Goal: Task Accomplishment & Management: Complete application form

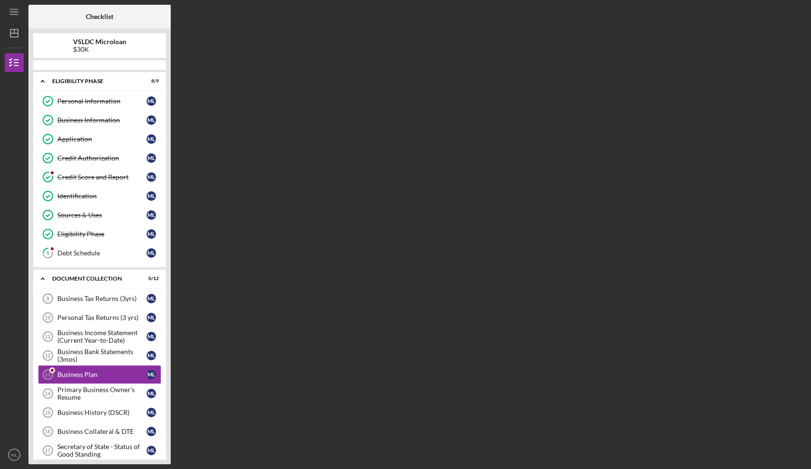
scroll to position [109, 0]
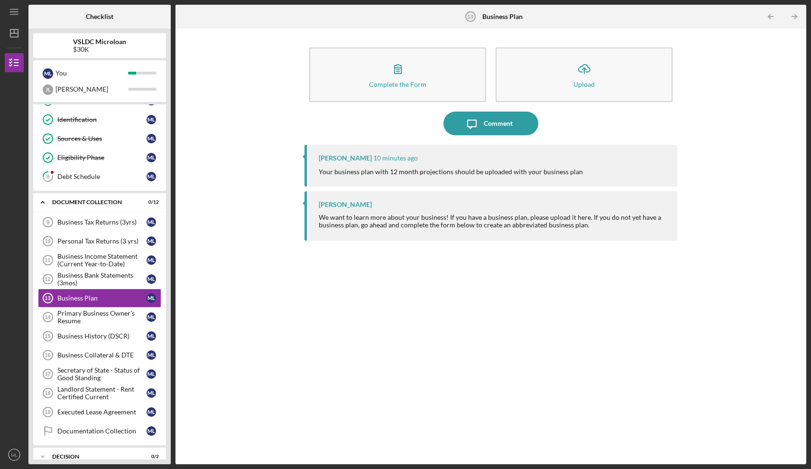
click at [255, 204] on div "Complete the Form Form Icon/Upload Upload Icon/Message Comment [PERSON_NAME] 10…" at bounding box center [490, 246] width 621 height 426
click at [74, 177] on div "Debt Schedule" at bounding box center [101, 177] width 89 height 8
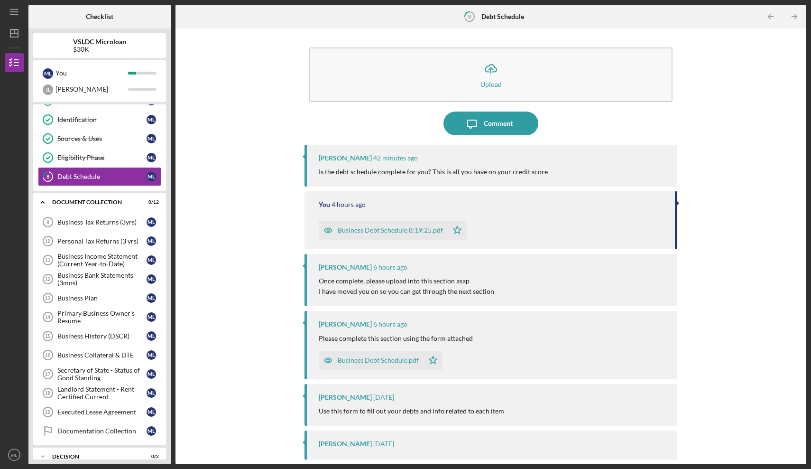
click at [689, 52] on div "Icon/Upload Upload Icon/Message Comment [PERSON_NAME] 42 minutes ago Is the deb…" at bounding box center [490, 246] width 621 height 426
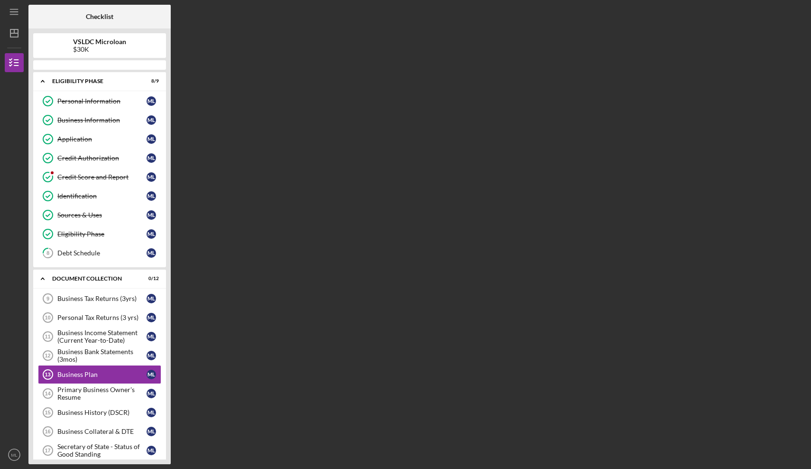
scroll to position [109, 0]
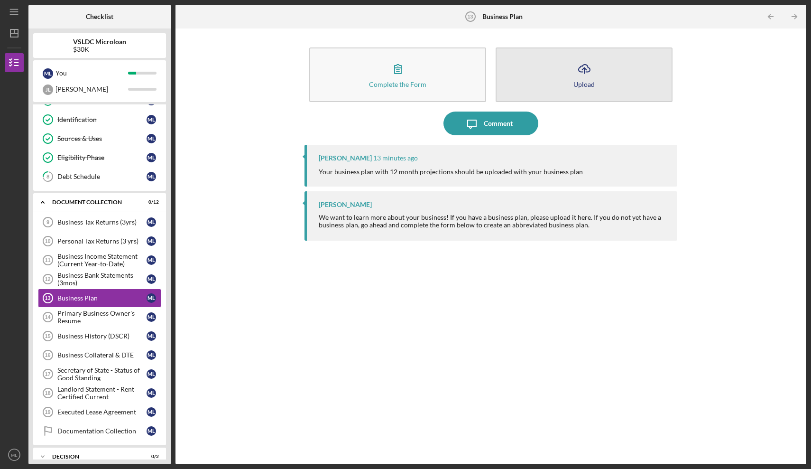
click at [568, 83] on button "Icon/Upload Upload" at bounding box center [584, 74] width 177 height 55
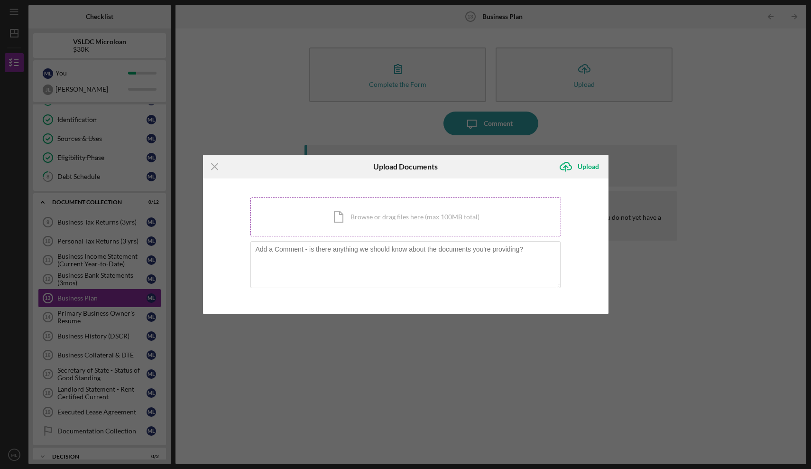
click at [348, 223] on div "Icon/Document Browse or drag files here (max 100MB total) Tap to choose files o…" at bounding box center [405, 216] width 311 height 39
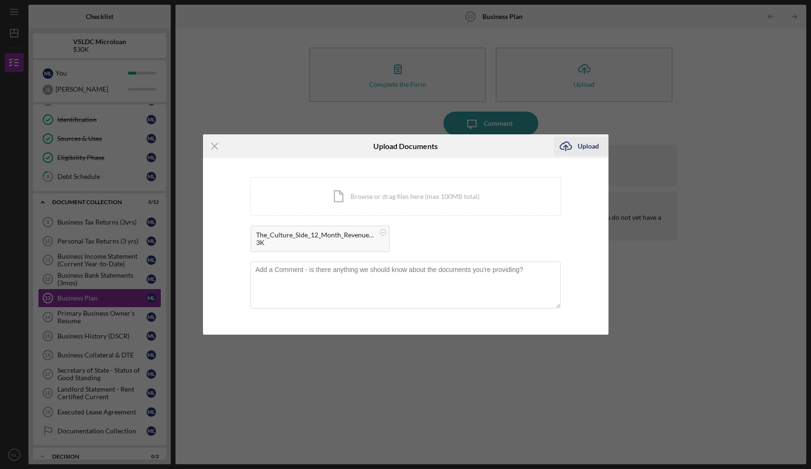
click at [584, 147] on div "Upload" at bounding box center [588, 146] width 21 height 19
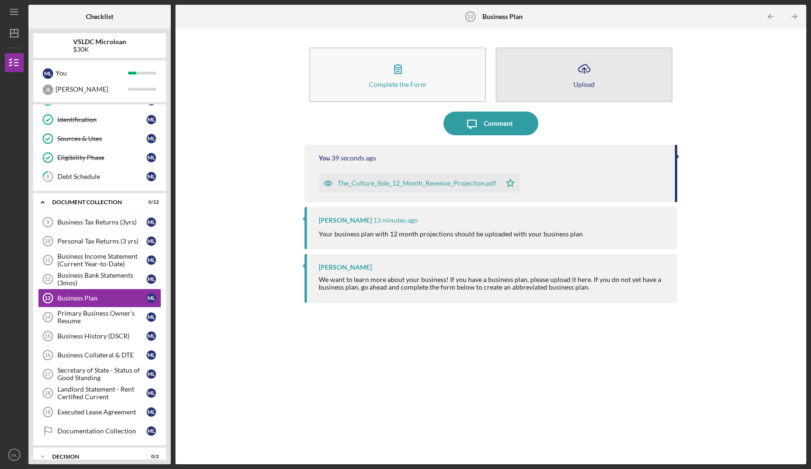
click at [544, 70] on button "Icon/Upload Upload" at bounding box center [584, 74] width 177 height 55
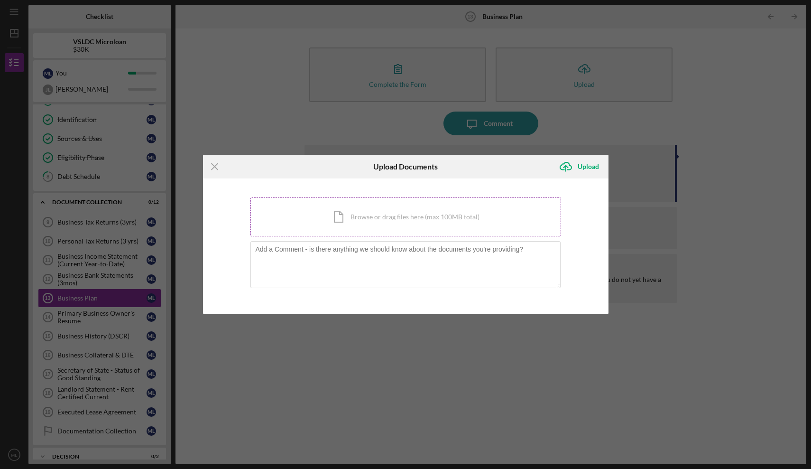
click at [401, 212] on div "Icon/Document Browse or drag files here (max 100MB total) Tap to choose files o…" at bounding box center [405, 216] width 311 height 39
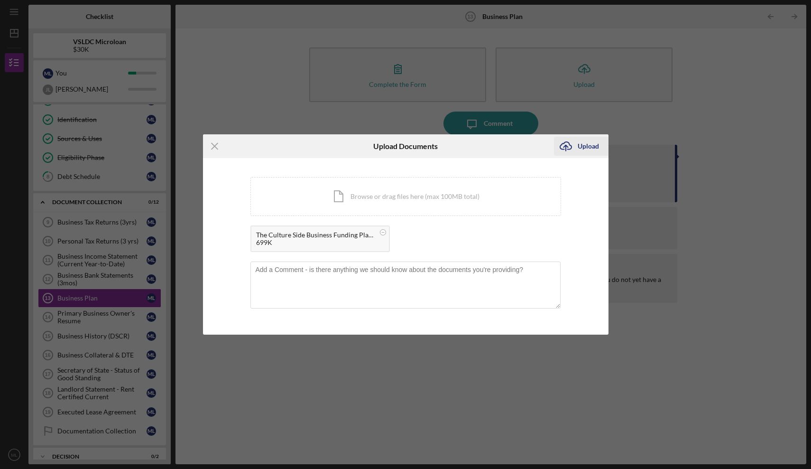
click at [575, 151] on icon "Icon/Upload" at bounding box center [566, 146] width 24 height 24
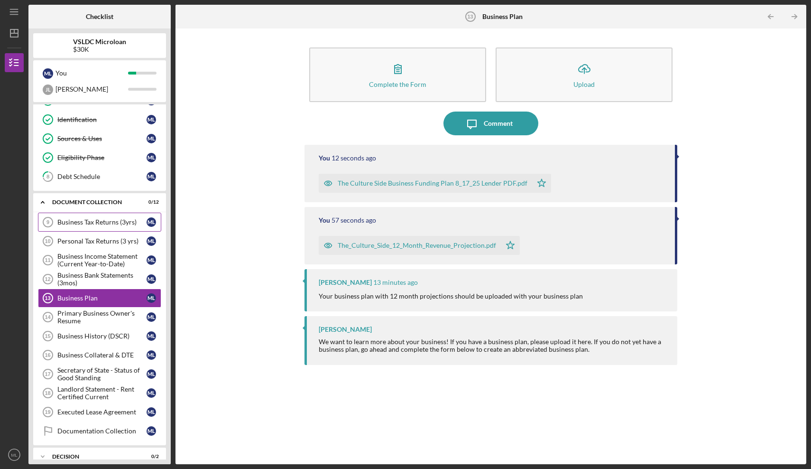
click at [107, 228] on link "Business Tax Returns (3yrs) 9 Business Tax Returns (3yrs) M L" at bounding box center [99, 221] width 123 height 19
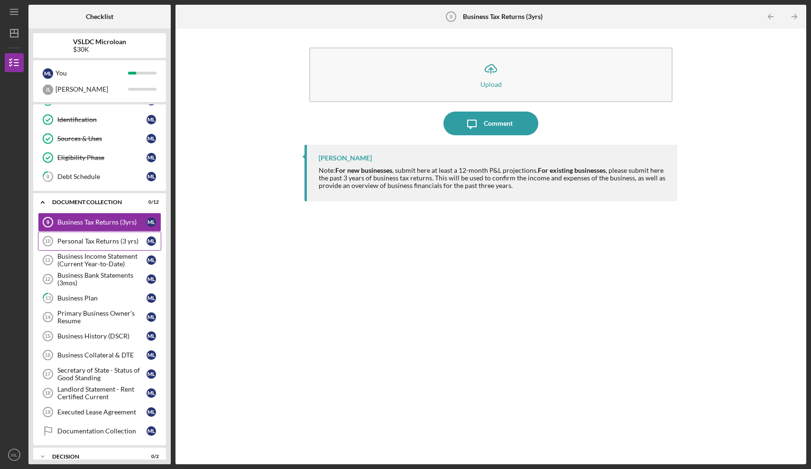
click at [104, 244] on div "Personal Tax Returns (3 yrs)" at bounding box center [101, 241] width 89 height 8
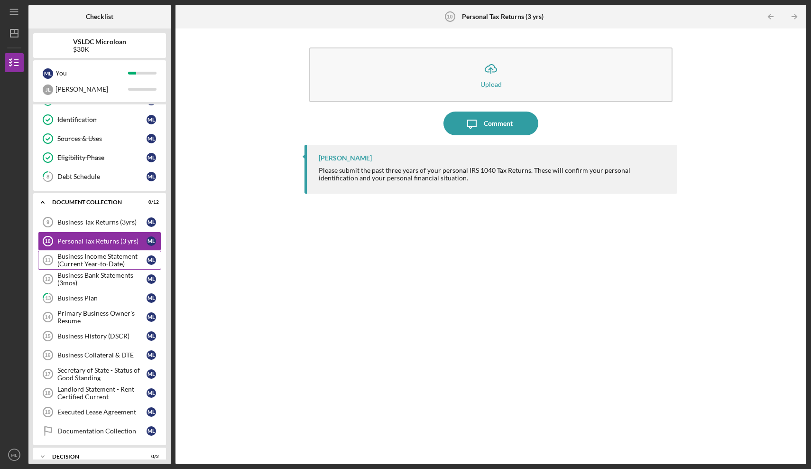
click at [107, 256] on div "Business Income Statement (Current Year-to-Date)" at bounding box center [101, 259] width 89 height 15
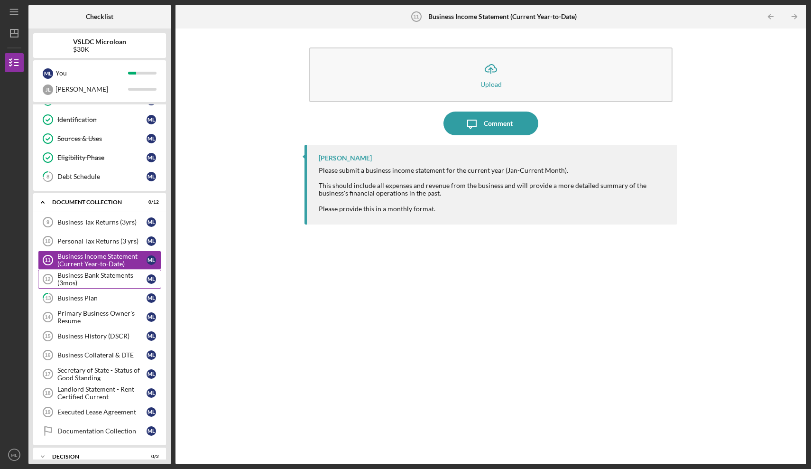
click at [106, 279] on div "Business Bank Statements (3mos)" at bounding box center [101, 278] width 89 height 15
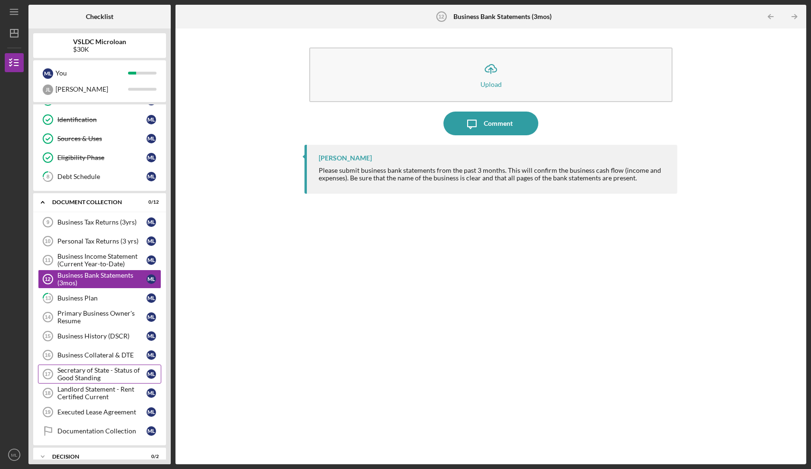
click at [107, 370] on div "Secretary of State - Status of Good Standing" at bounding box center [101, 373] width 89 height 15
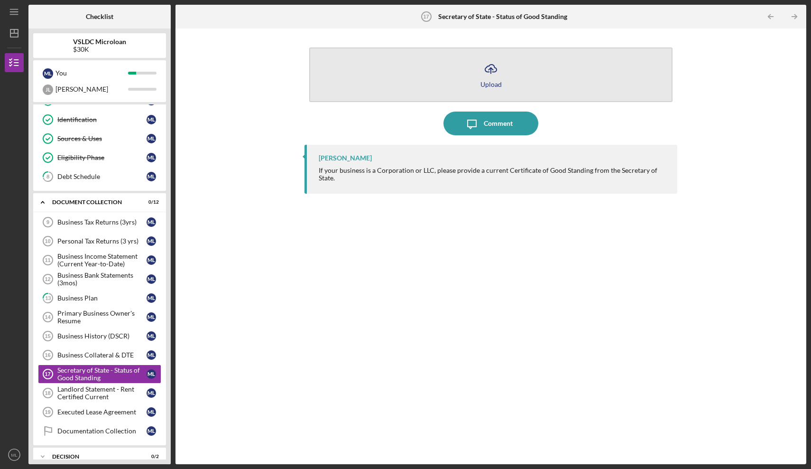
click at [495, 73] on icon "Icon/Upload" at bounding box center [491, 69] width 24 height 24
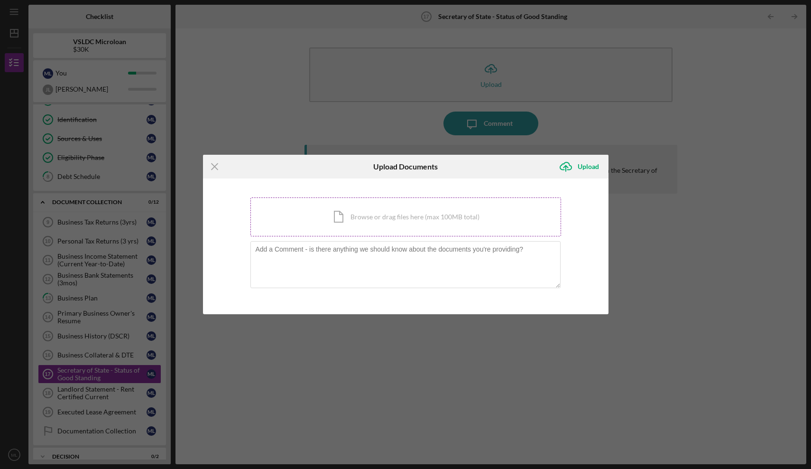
click at [356, 210] on div "Icon/Document Browse or drag files here (max 100MB total) Tap to choose files o…" at bounding box center [405, 216] width 311 height 39
click at [216, 167] on icon "Icon/Menu Close" at bounding box center [215, 167] width 24 height 24
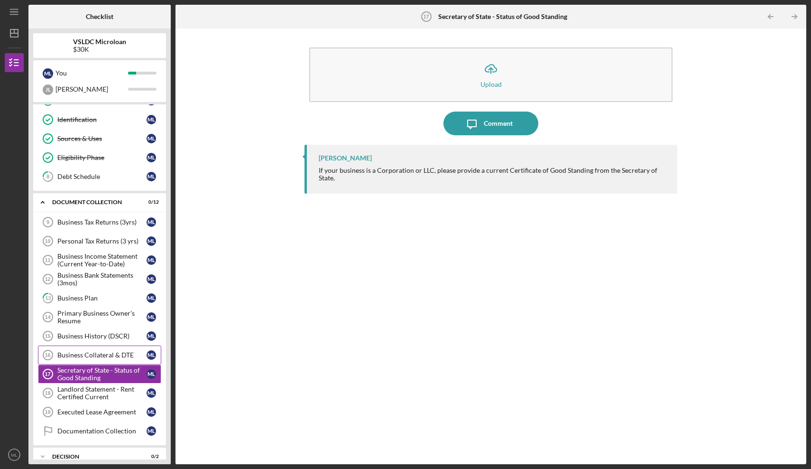
click at [116, 352] on div "Business Collateral & DTE" at bounding box center [101, 355] width 89 height 8
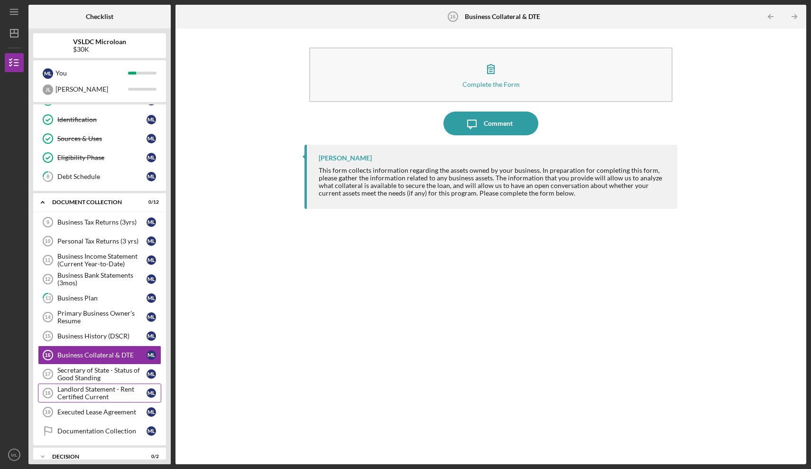
click at [113, 393] on div "Landlord Statement - Rent Certified Current" at bounding box center [101, 392] width 89 height 15
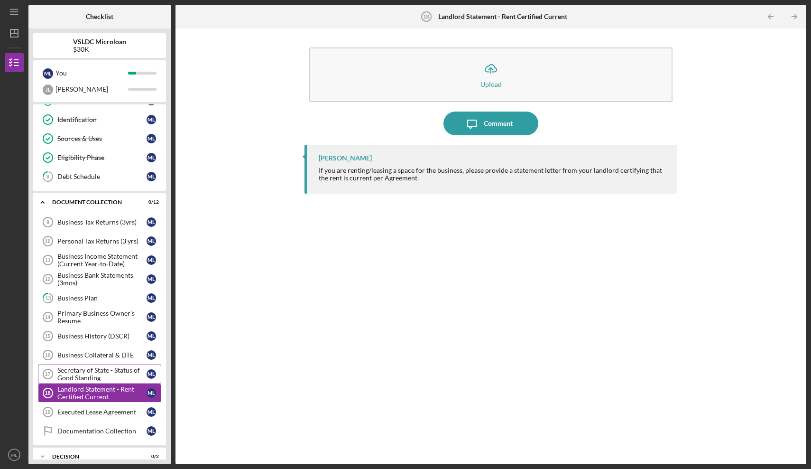
click at [107, 369] on div "Secretary of State - Status of Good Standing" at bounding box center [101, 373] width 89 height 15
